Goal: Task Accomplishment & Management: Complete application form

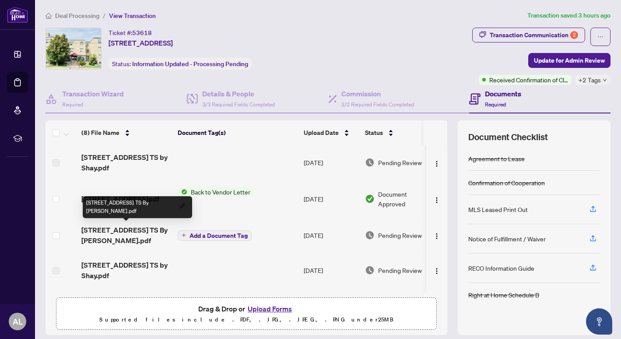
click at [124, 233] on span "[STREET_ADDRESS] TS By [PERSON_NAME].pdf" at bounding box center [125, 234] width 89 height 21
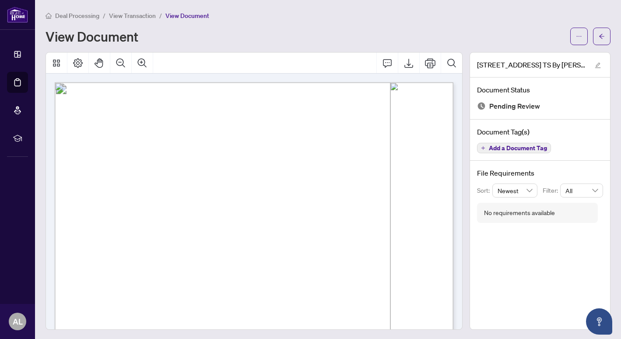
scroll to position [278, 0]
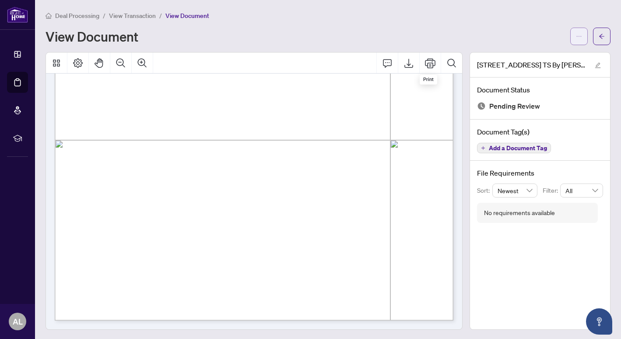
click at [574, 34] on button "button" at bounding box center [578, 36] width 17 height 17
click at [535, 53] on span "Download" at bounding box center [547, 56] width 66 height 10
click at [606, 33] on button "button" at bounding box center [601, 36] width 17 height 17
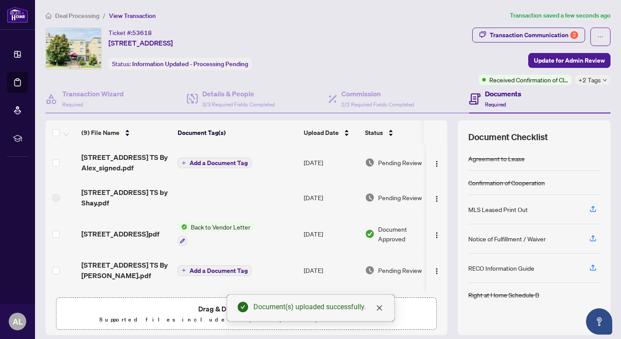
click at [205, 161] on span "Add a Document Tag" at bounding box center [218, 163] width 58 height 6
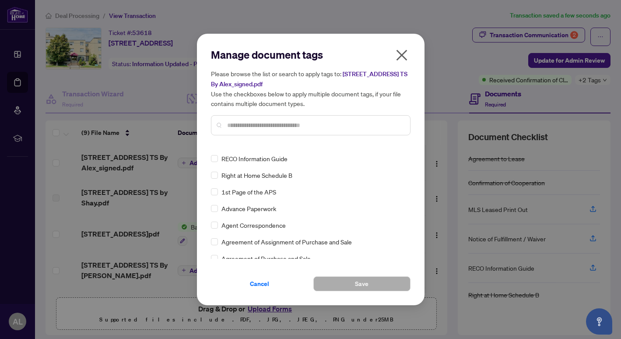
scroll to position [64, 0]
click at [258, 124] on input "text" at bounding box center [315, 125] width 176 height 10
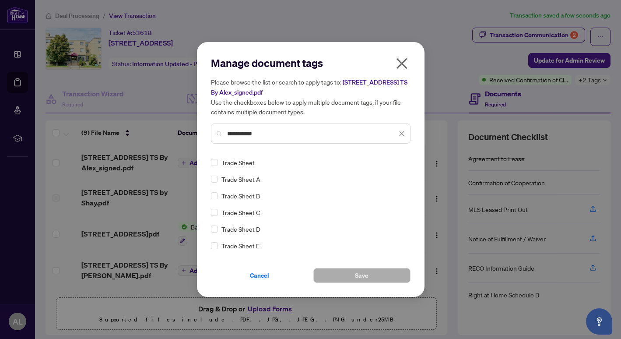
scroll to position [0, 0]
type input "**********"
click at [343, 276] on button "Save" at bounding box center [361, 275] width 97 height 15
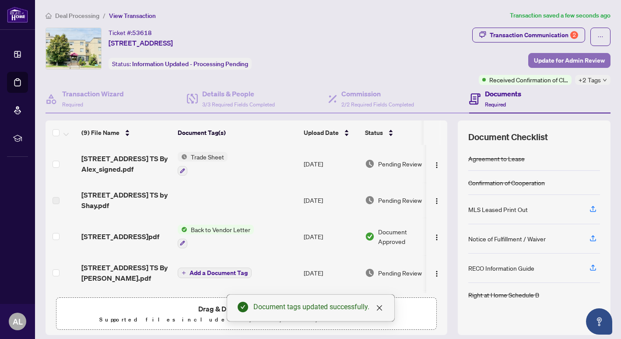
click at [561, 62] on span "Update for Admin Review" at bounding box center [569, 60] width 71 height 14
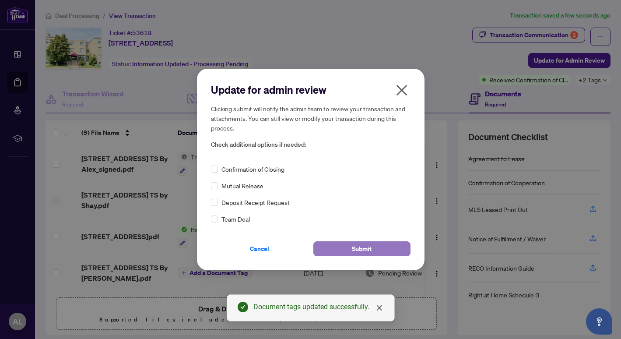
click at [349, 252] on button "Submit" at bounding box center [361, 248] width 97 height 15
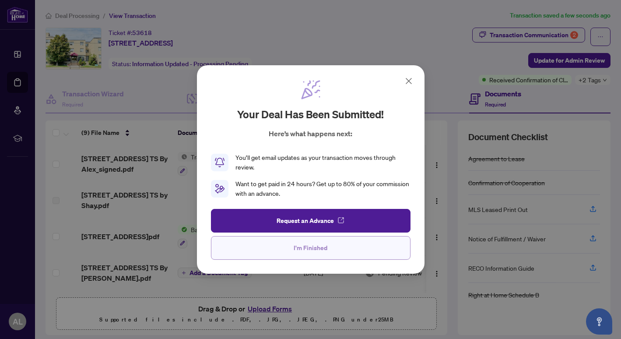
click at [318, 249] on span "I'm Finished" at bounding box center [311, 248] width 34 height 14
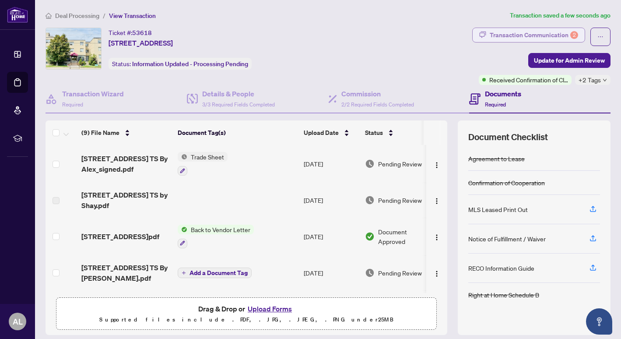
click at [503, 38] on div "Transaction Communication 2" at bounding box center [534, 35] width 88 height 14
